Goal: Task Accomplishment & Management: Use online tool/utility

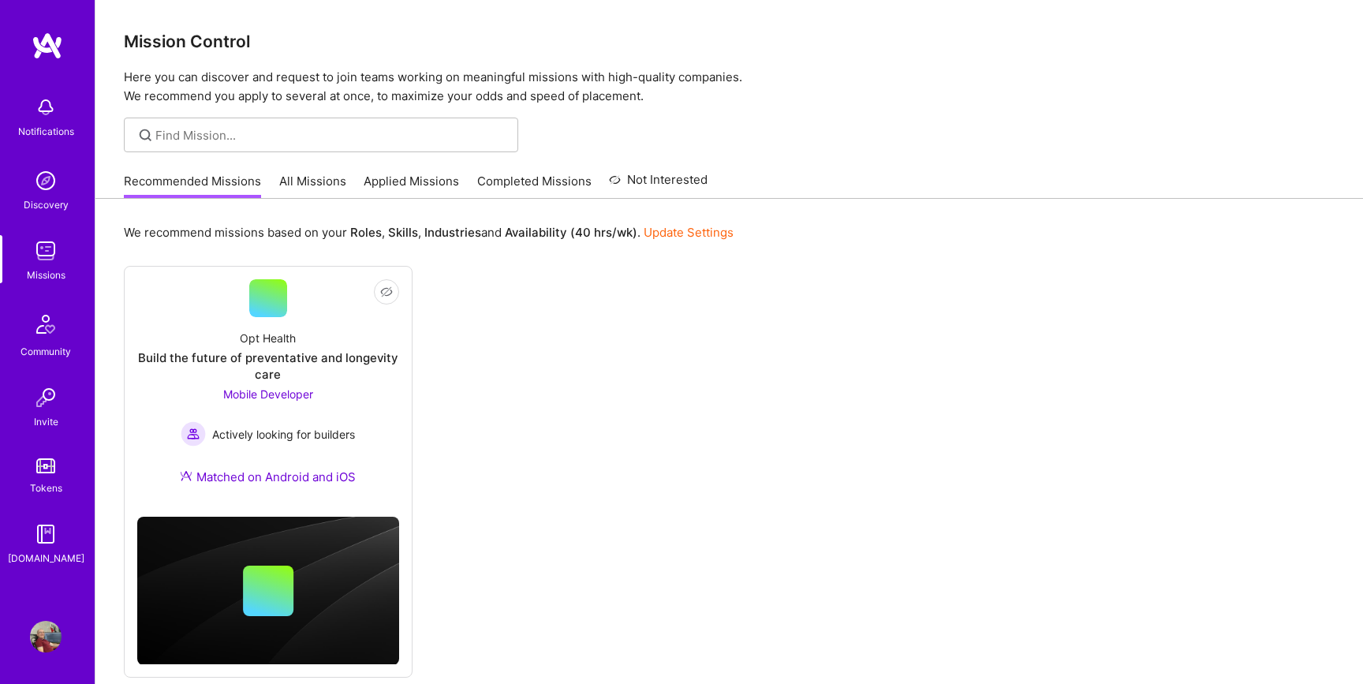
click at [302, 177] on link "All Missions" at bounding box center [312, 186] width 67 height 26
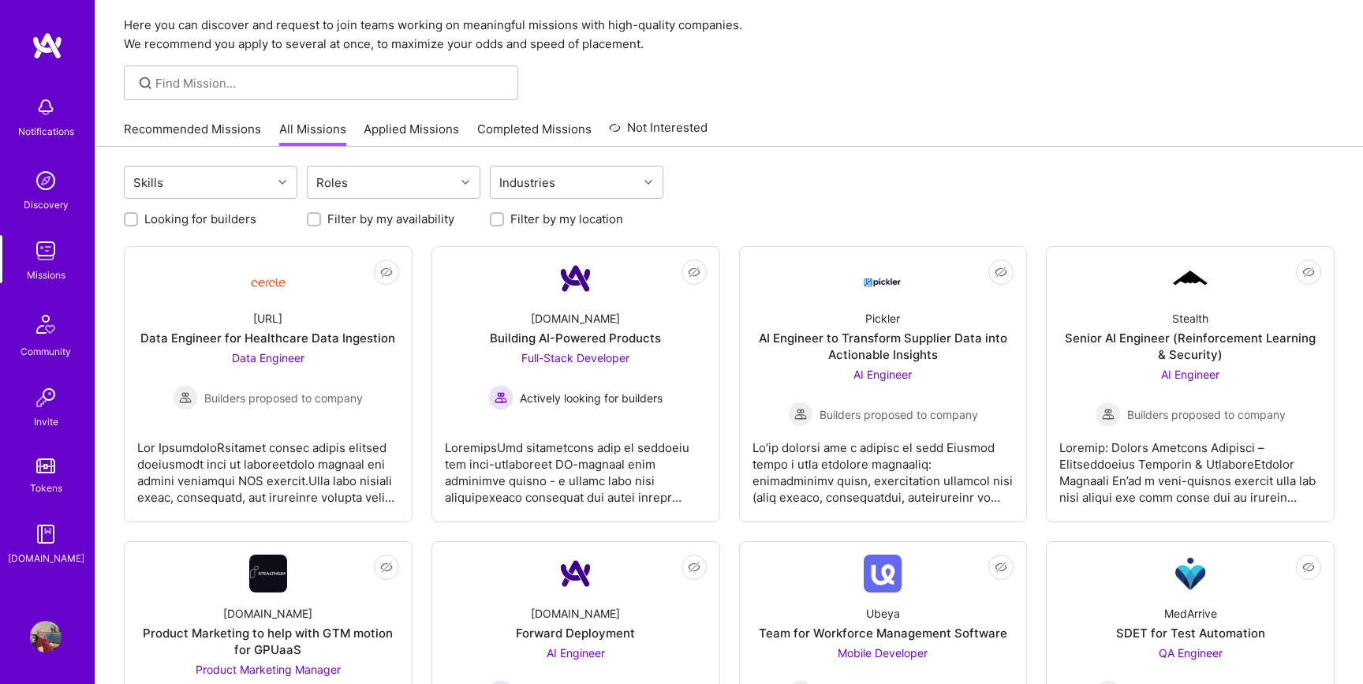
scroll to position [36, 0]
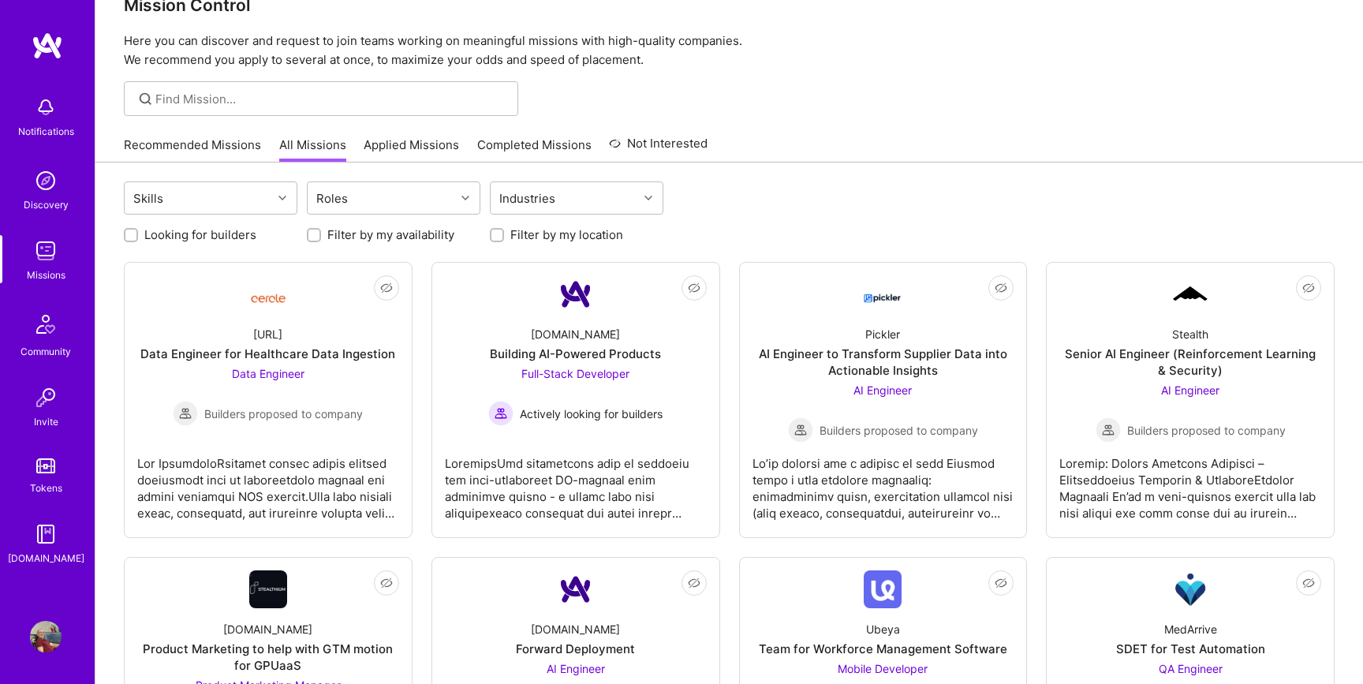
click at [430, 149] on link "Applied Missions" at bounding box center [411, 149] width 95 height 26
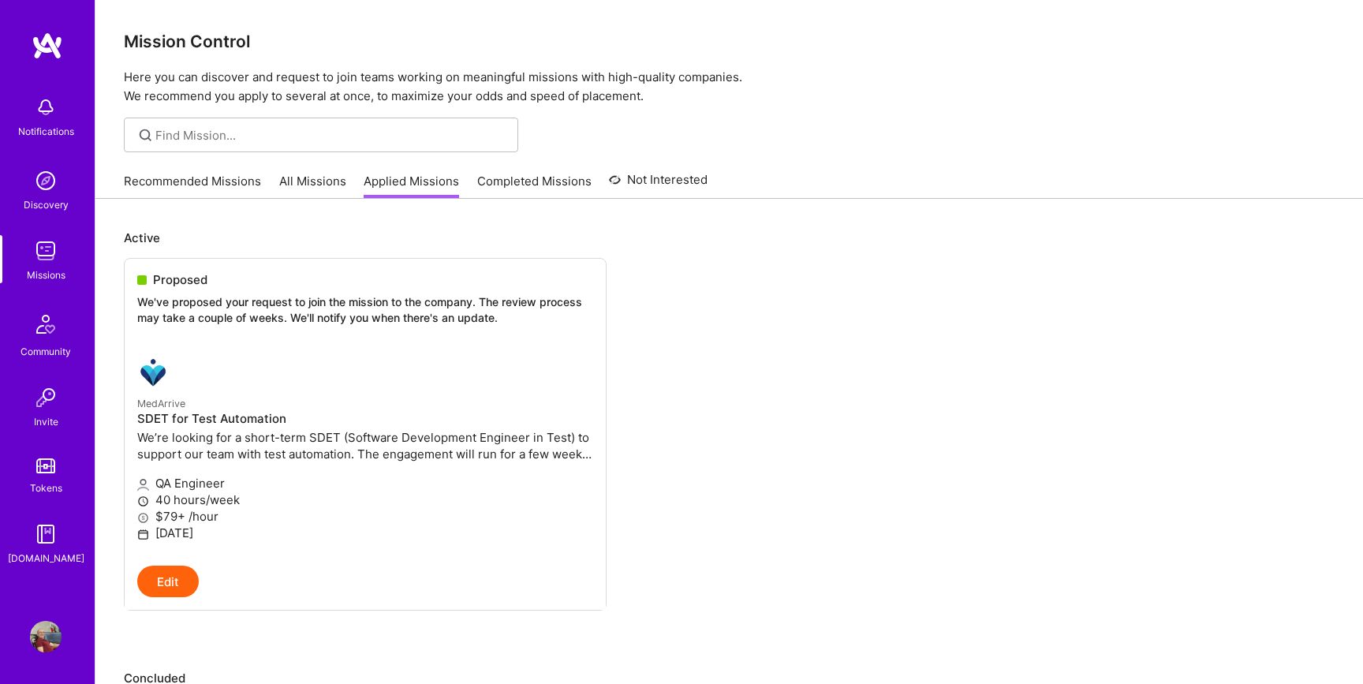
click at [169, 177] on link "Recommended Missions" at bounding box center [192, 186] width 137 height 26
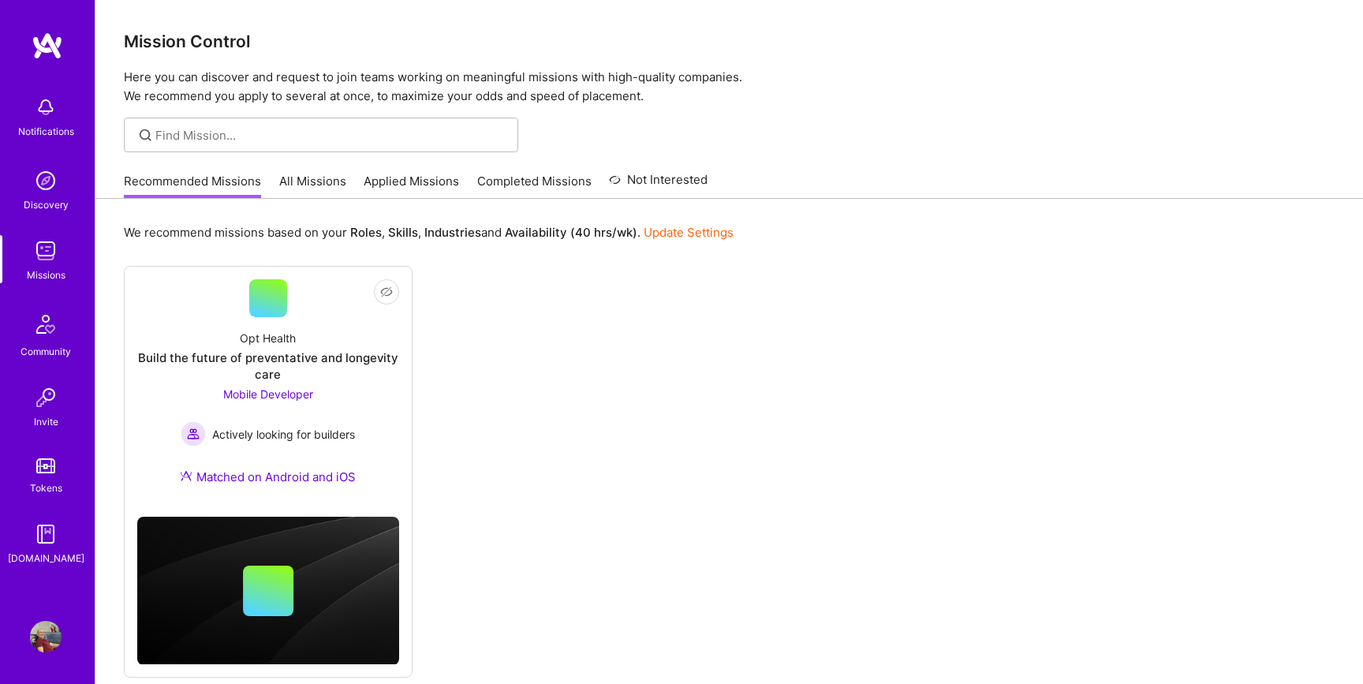
click at [300, 186] on link "All Missions" at bounding box center [312, 186] width 67 height 26
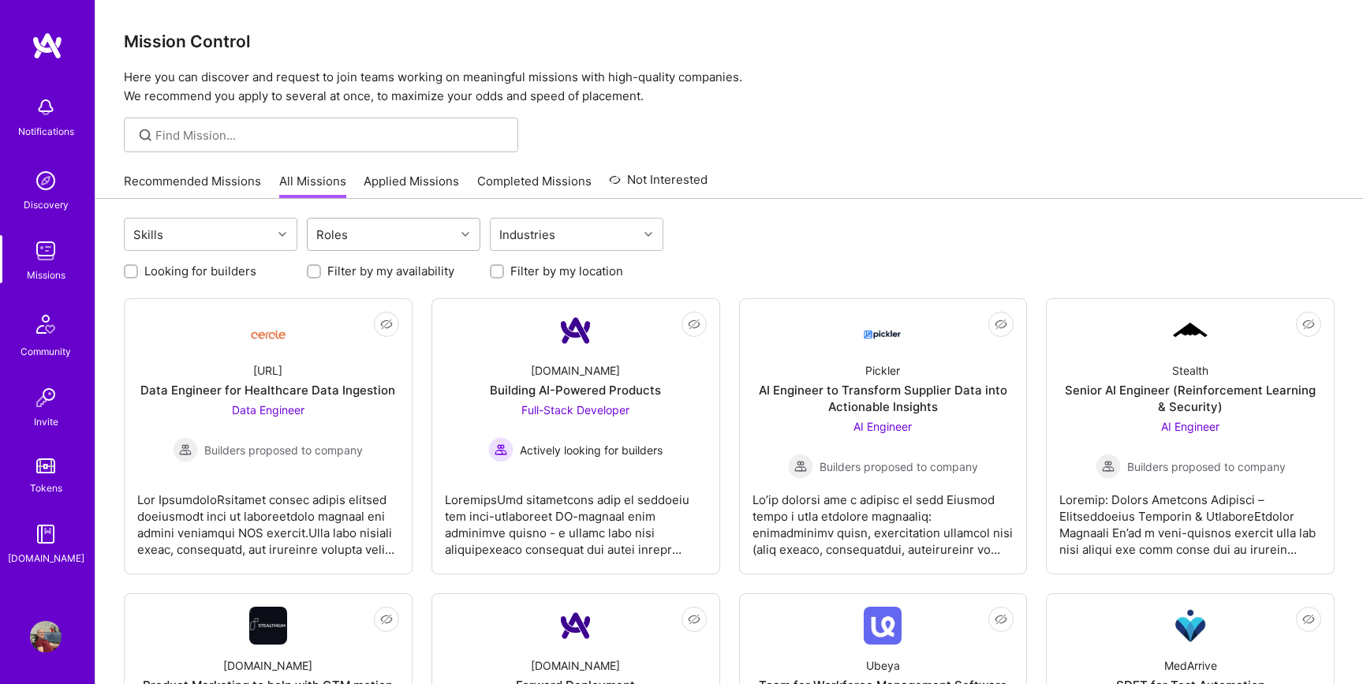
click at [429, 233] on div "Roles" at bounding box center [381, 234] width 147 height 32
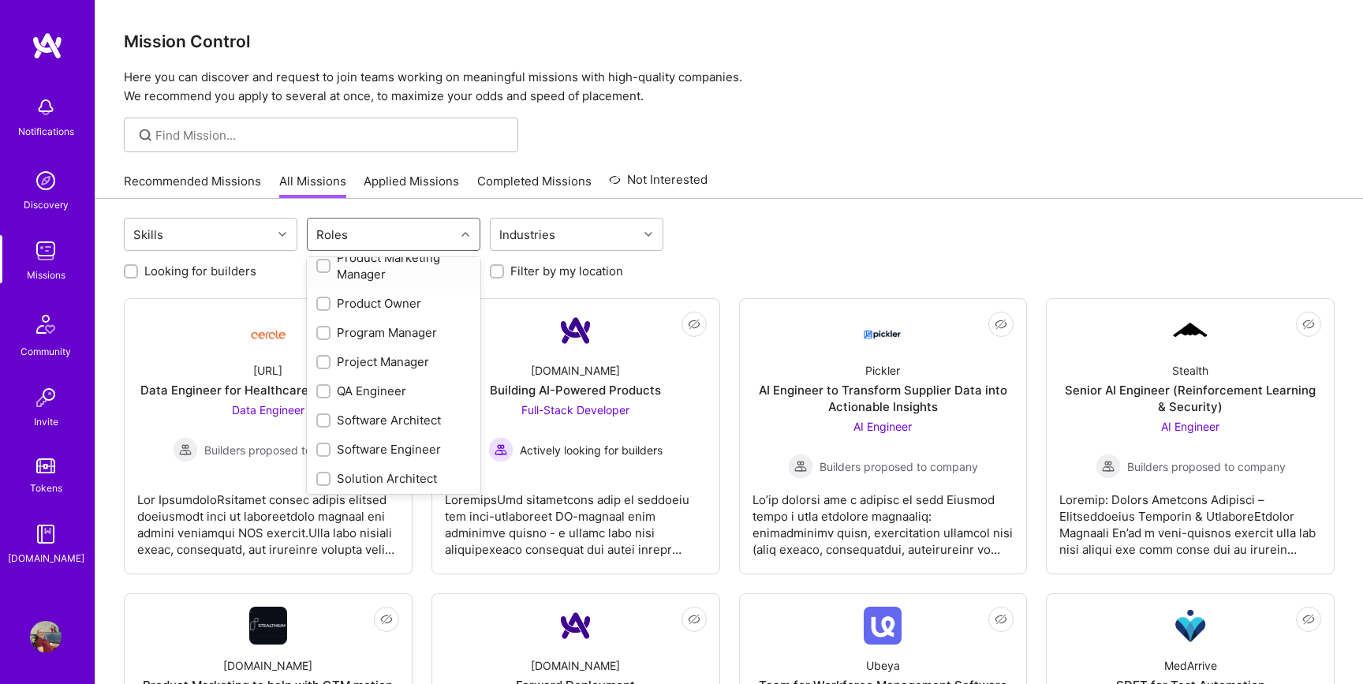
scroll to position [680, 0]
click at [364, 379] on div "QA Engineer" at bounding box center [393, 387] width 155 height 17
checkbox input "true"
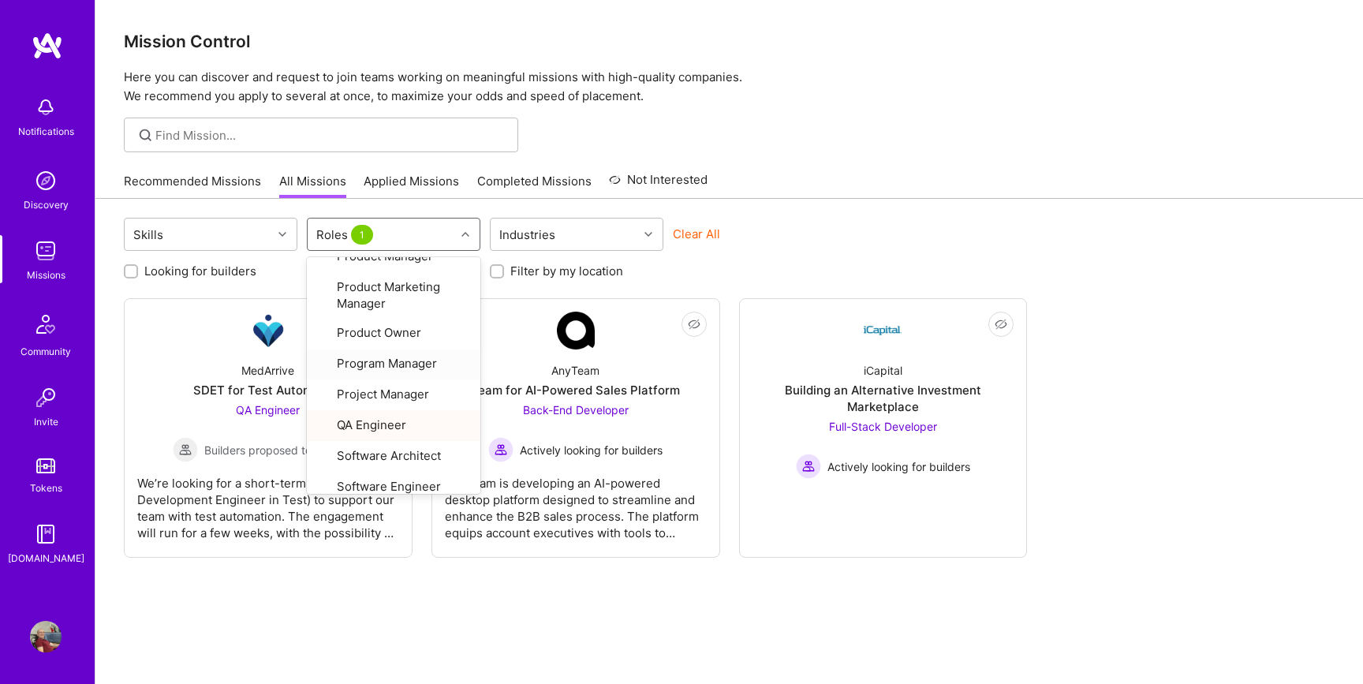
click at [868, 180] on div "Recommended Missions All Missions Applied Missions Completed Missions Not Inter…" at bounding box center [729, 181] width 1211 height 34
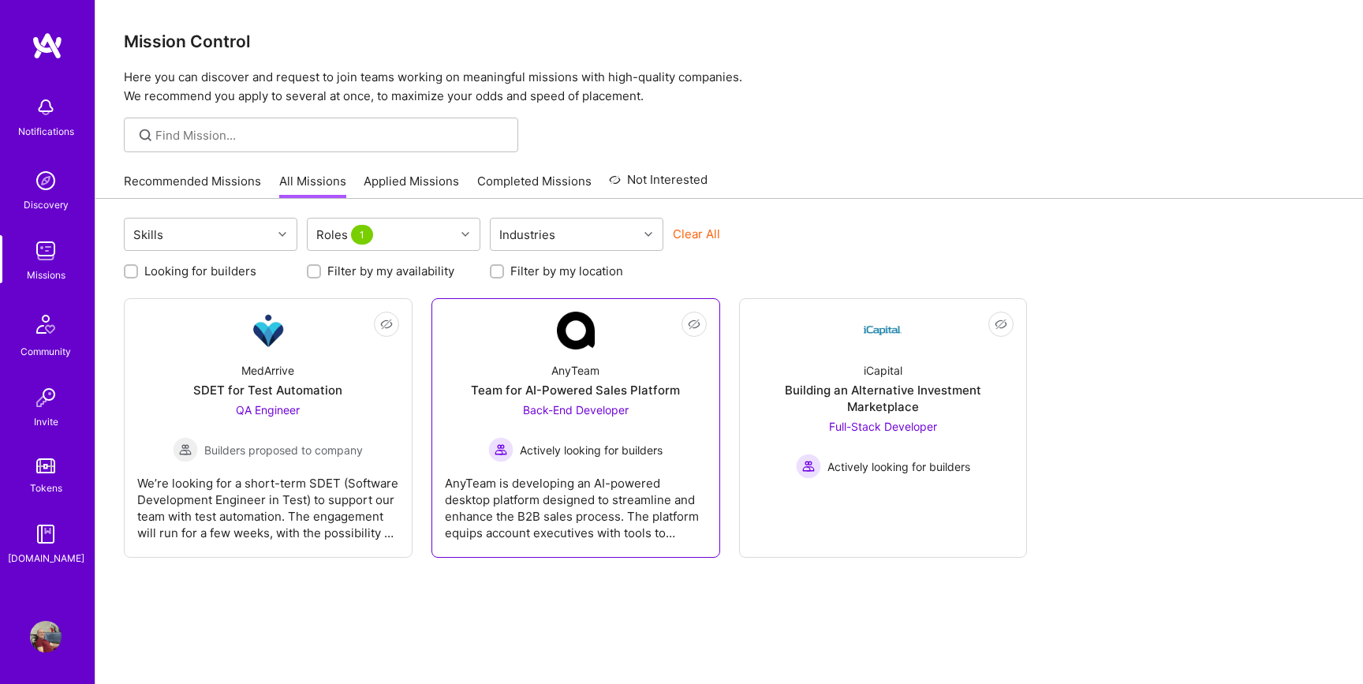
click at [584, 422] on div "Back-End Developer Actively looking for builders" at bounding box center [575, 431] width 174 height 61
